Goal: Check status: Check status

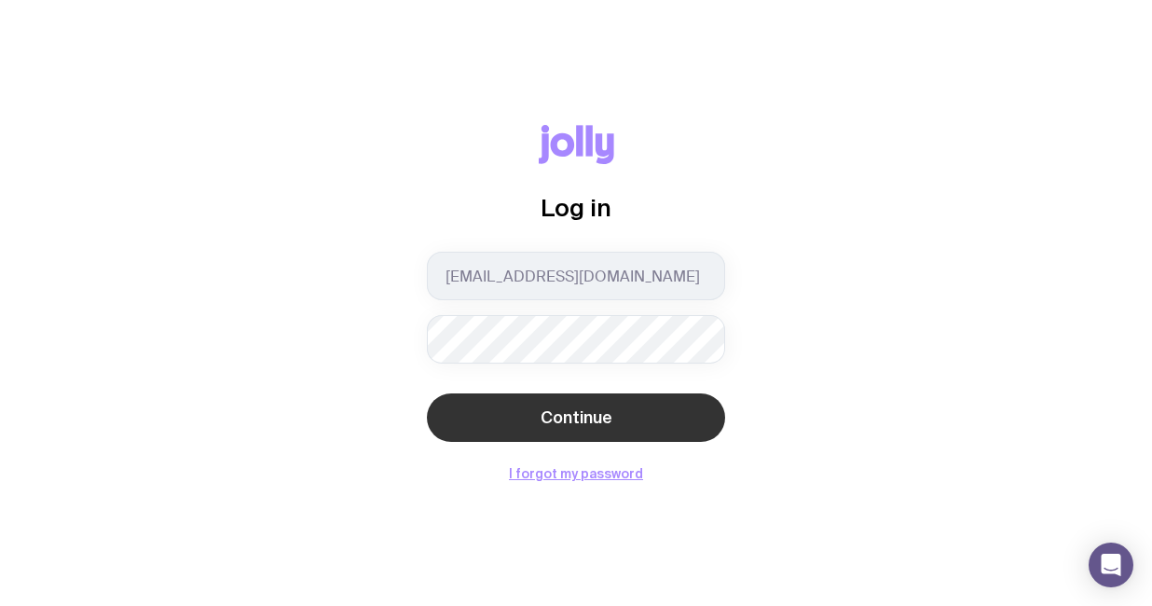
click at [581, 422] on span "Continue" at bounding box center [577, 417] width 72 height 22
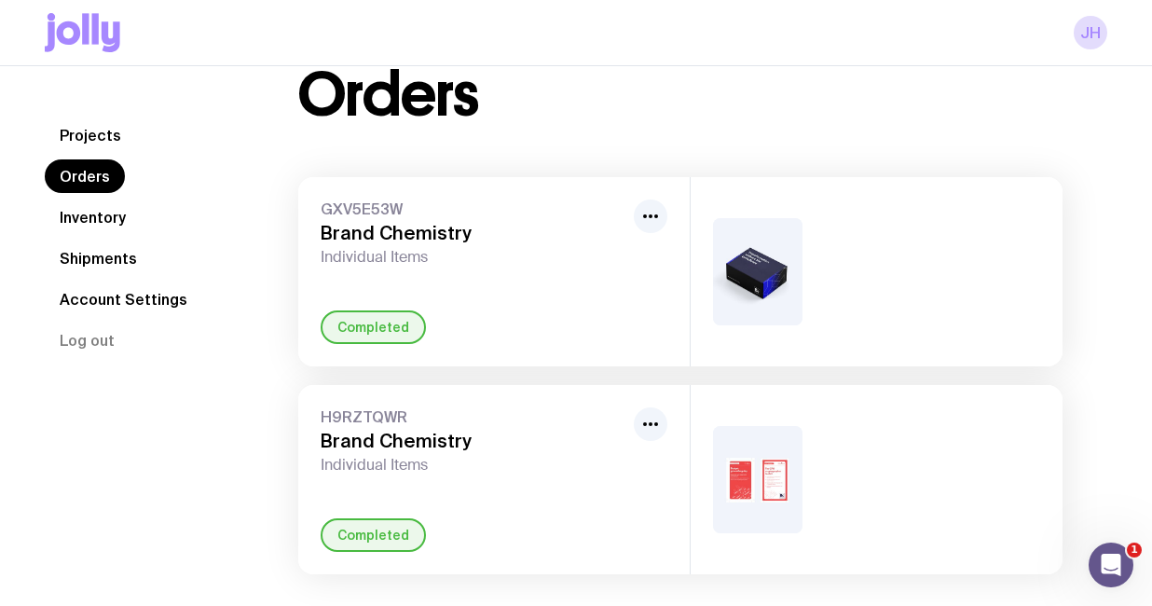
scroll to position [74, 0]
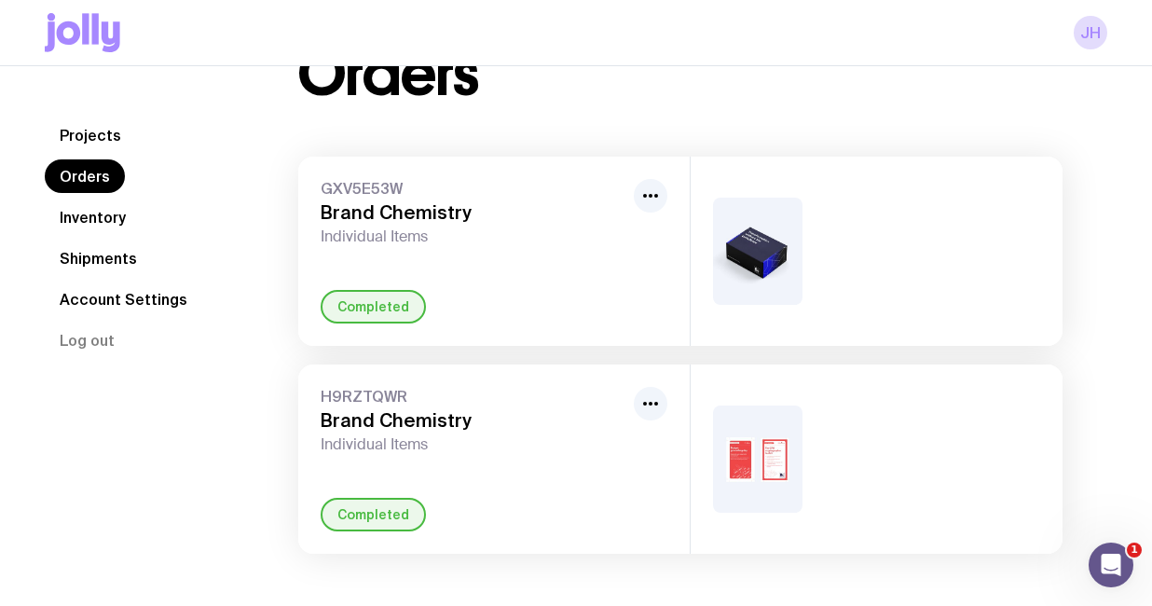
click at [515, 476] on div "H9RZTQWR Brand Chemistry Individual Items Completed" at bounding box center [494, 458] width 392 height 189
click at [644, 407] on icon "button" at bounding box center [650, 403] width 22 height 22
click at [400, 429] on h3 "Brand Chemistry" at bounding box center [474, 420] width 306 height 22
click at [344, 399] on span "H9RZTQWR" at bounding box center [474, 396] width 306 height 19
click at [127, 251] on link "Shipments" at bounding box center [98, 258] width 107 height 34
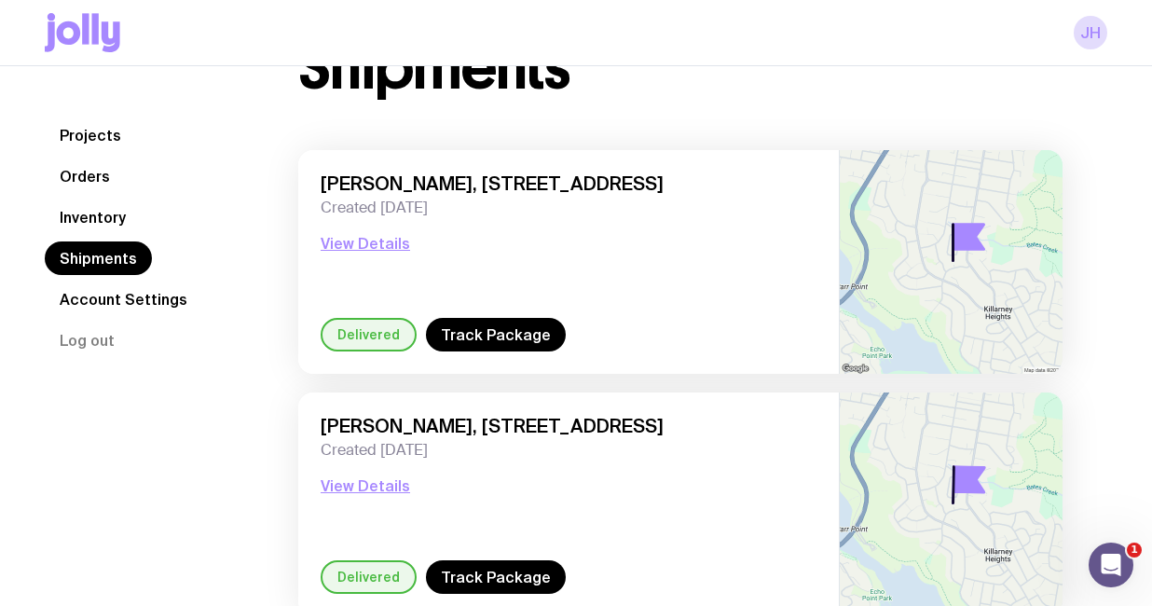
scroll to position [87, 0]
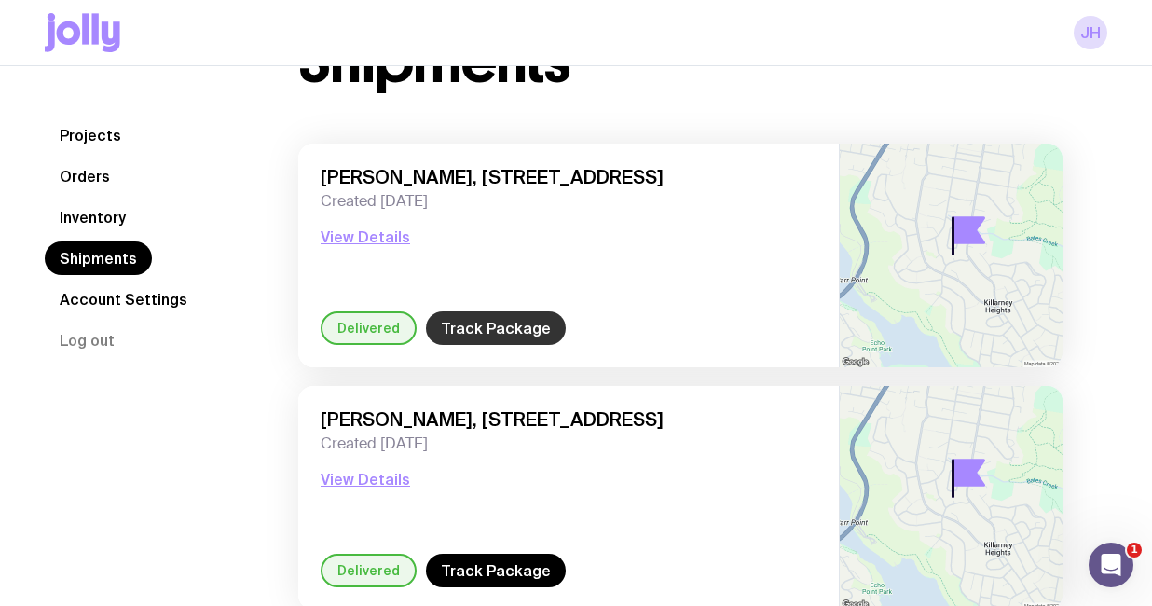
click at [470, 323] on link "Track Package" at bounding box center [496, 328] width 140 height 34
click at [353, 557] on div "Delivered" at bounding box center [369, 571] width 96 height 34
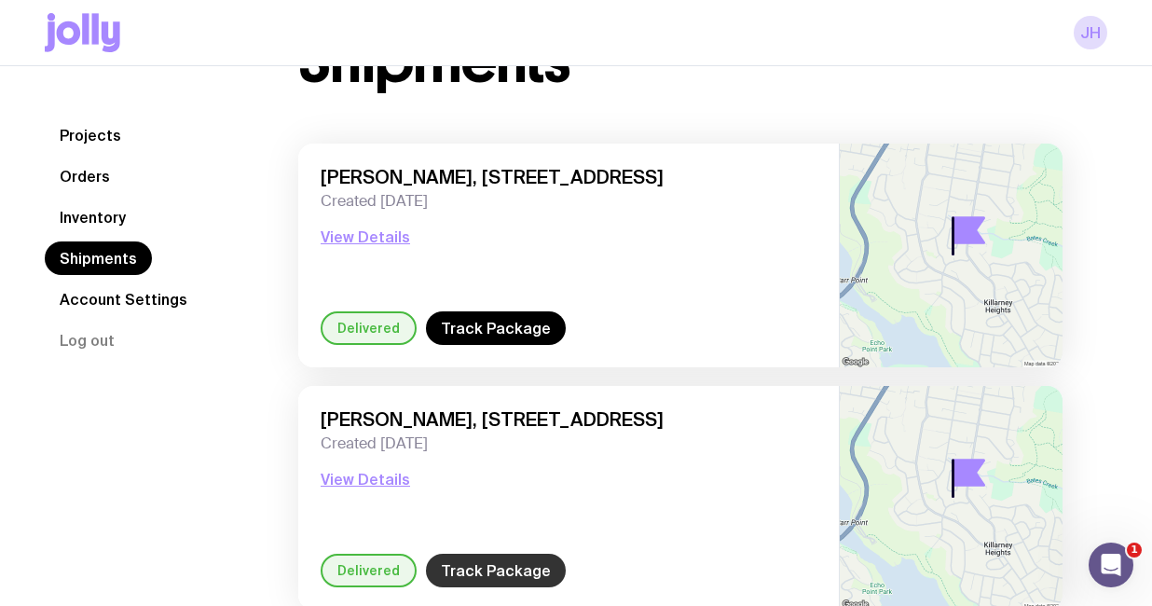
click at [458, 570] on link "Track Package" at bounding box center [496, 571] width 140 height 34
click at [363, 480] on button "View Details" at bounding box center [365, 479] width 89 height 22
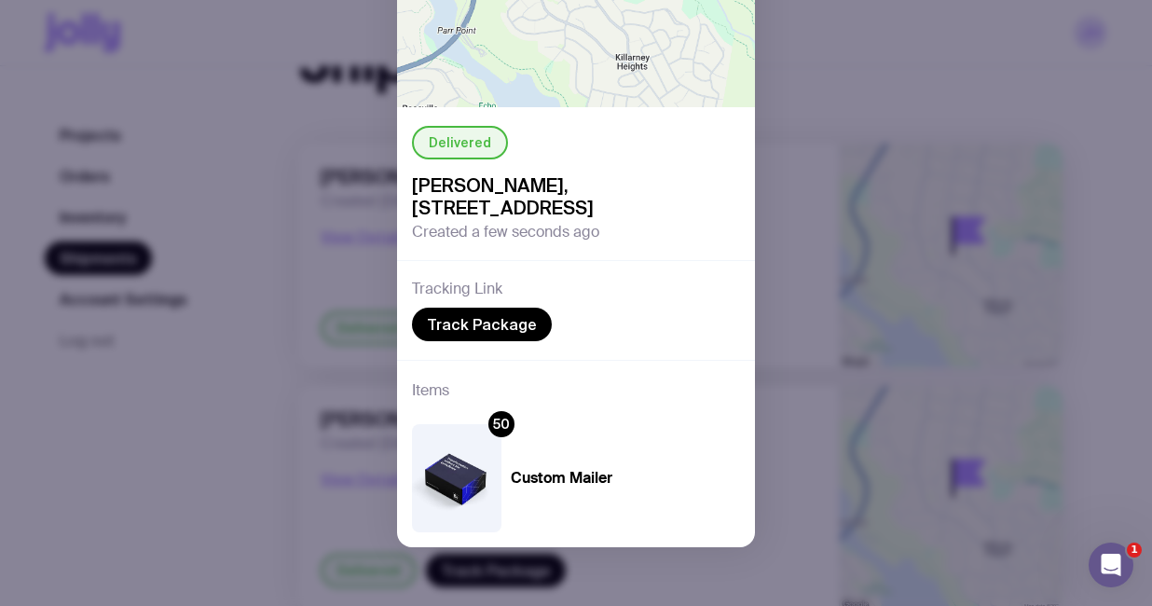
scroll to position [167, 0]
click at [337, 411] on div "Delivered [PERSON_NAME], [STREET_ADDRESS] Created a few seconds ago Tracking Li…" at bounding box center [576, 303] width 1152 height 606
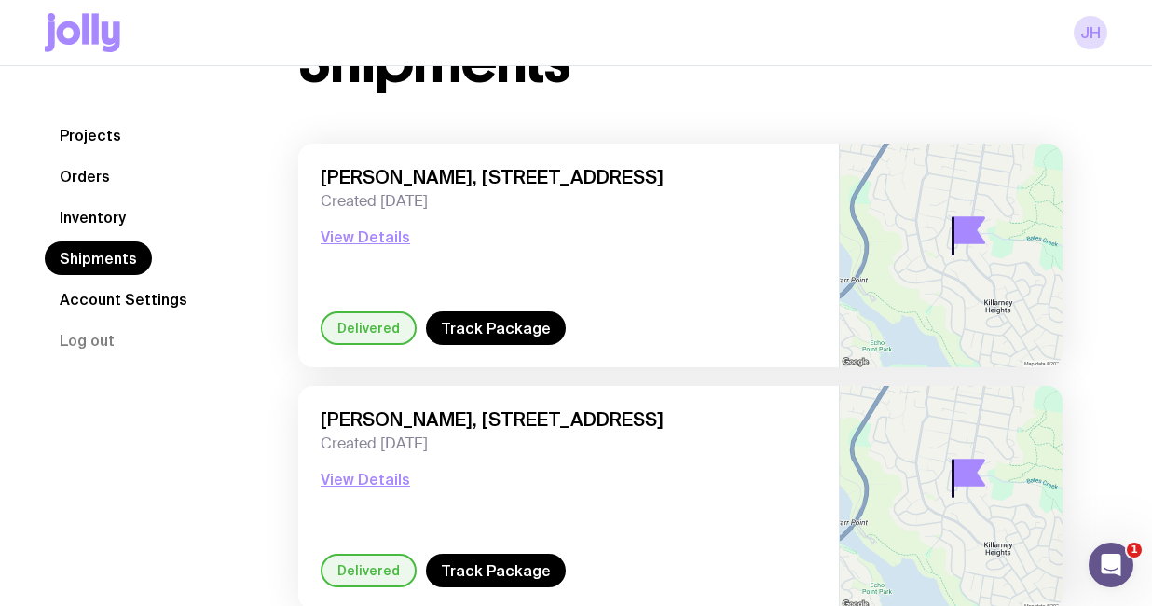
scroll to position [86, 0]
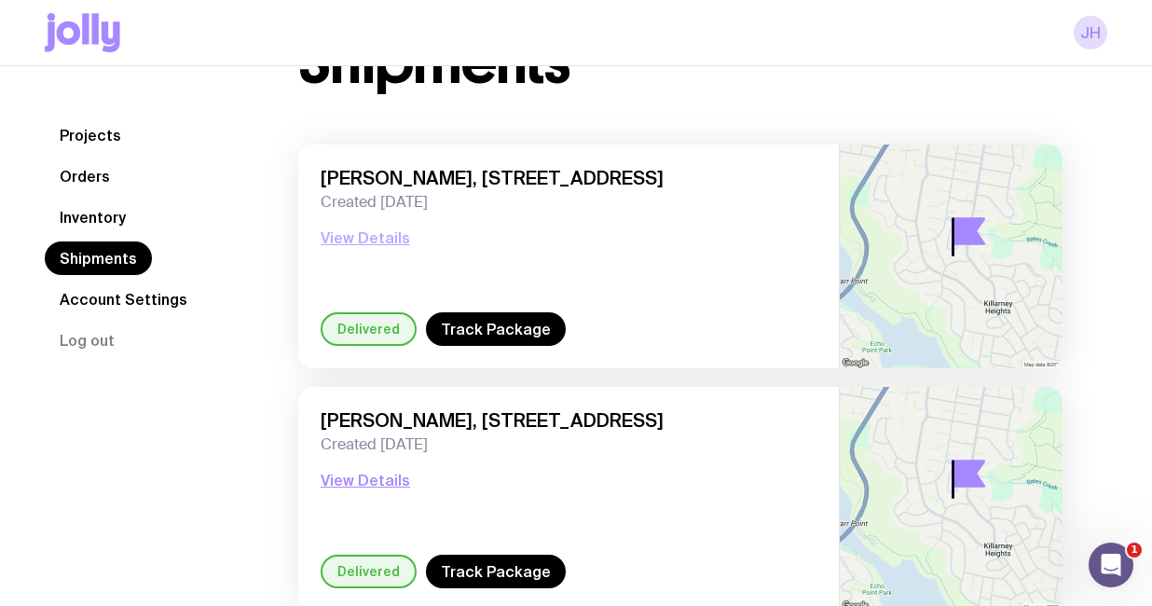
click at [383, 242] on button "View Details" at bounding box center [365, 238] width 89 height 22
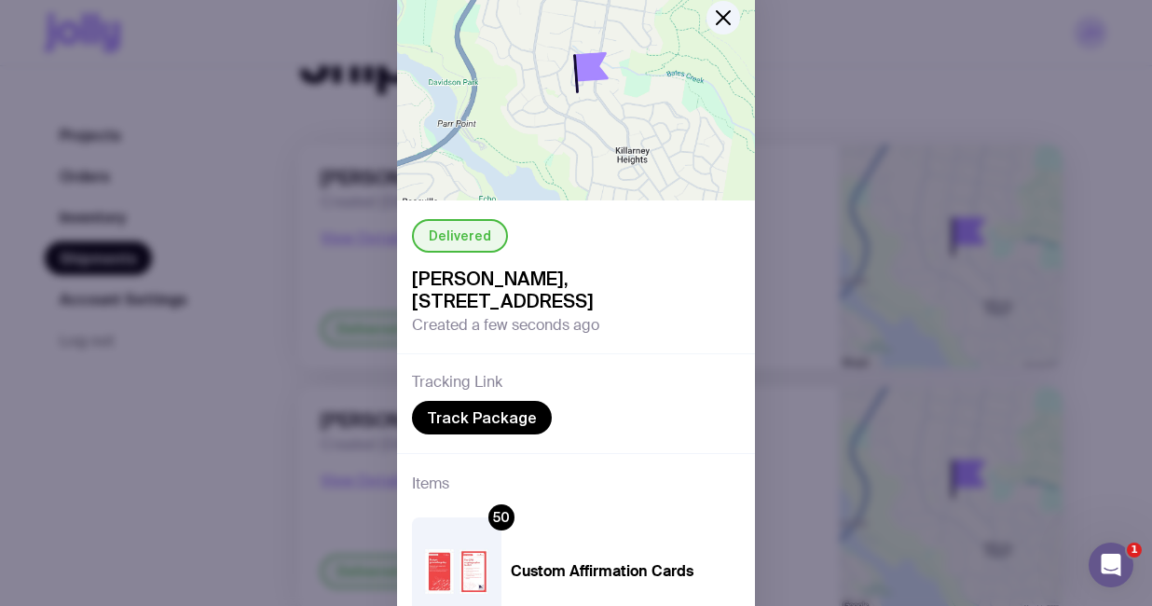
scroll to position [167, 0]
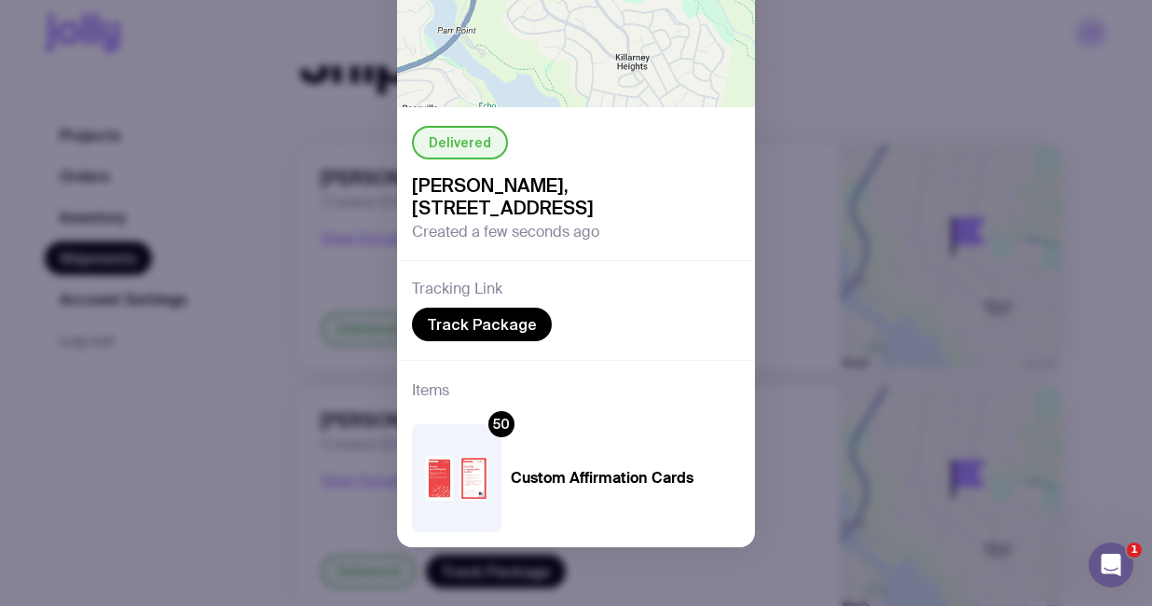
click at [852, 404] on div "Delivered [PERSON_NAME], [STREET_ADDRESS] Created a few seconds ago Tracking Li…" at bounding box center [576, 303] width 1152 height 606
